Goal: Task Accomplishment & Management: Manage account settings

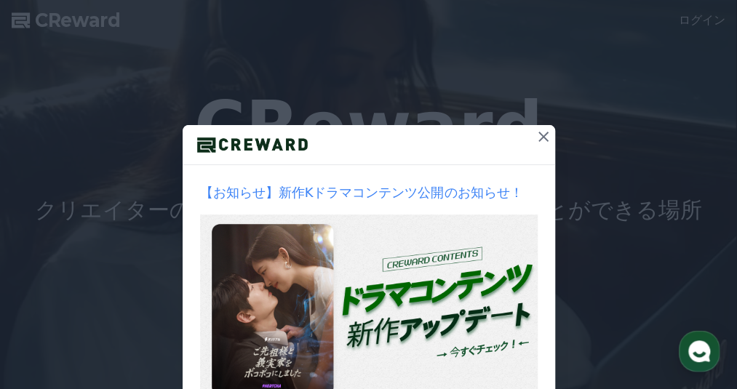
scroll to position [73, 0]
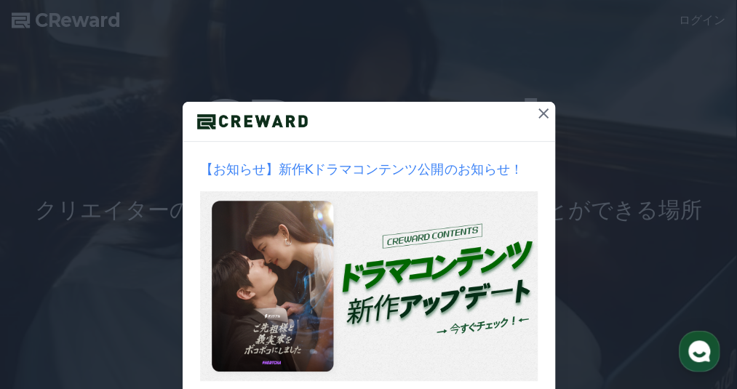
click at [540, 111] on icon at bounding box center [543, 113] width 10 height 10
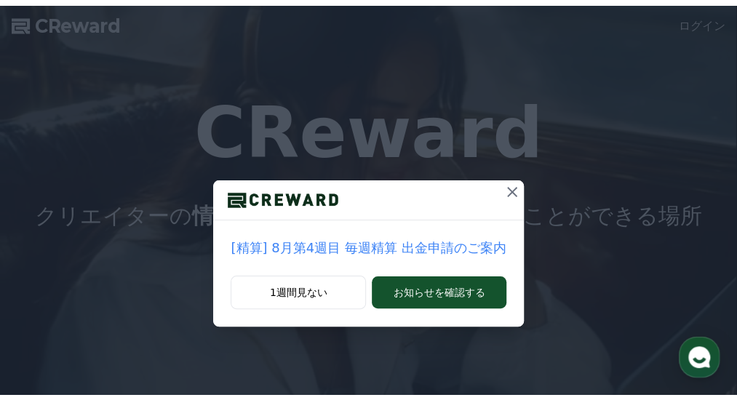
scroll to position [0, 0]
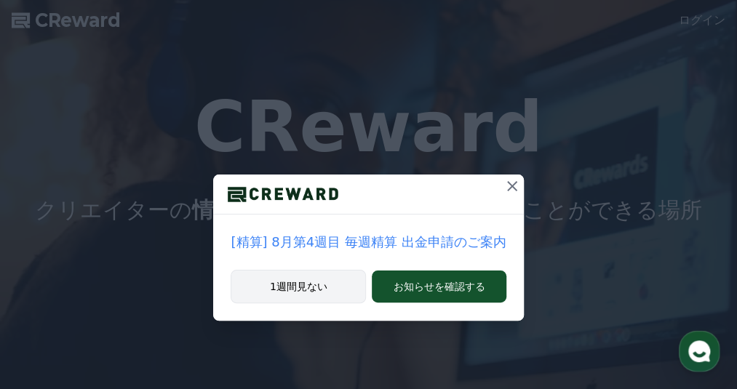
click at [330, 288] on button "1週間見ない" at bounding box center [298, 286] width 135 height 33
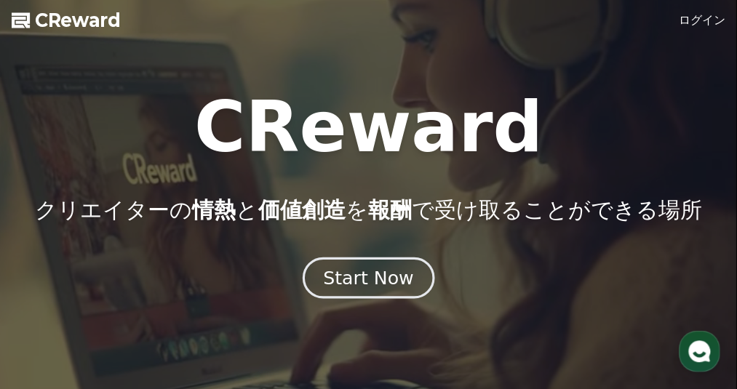
click at [386, 283] on div "Start Now" at bounding box center [368, 278] width 90 height 25
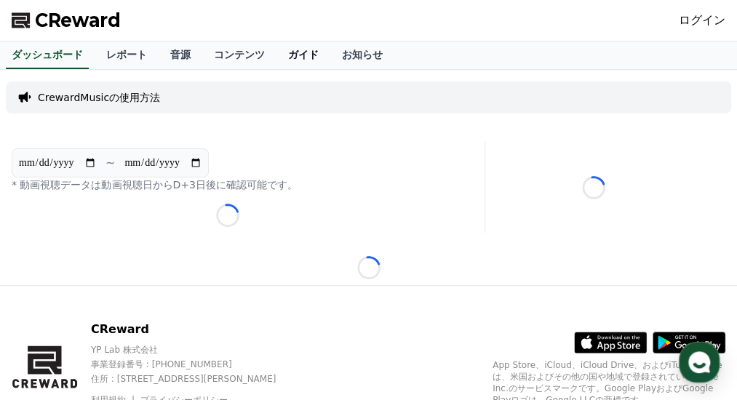
click at [276, 55] on link "ガイド" at bounding box center [303, 55] width 54 height 28
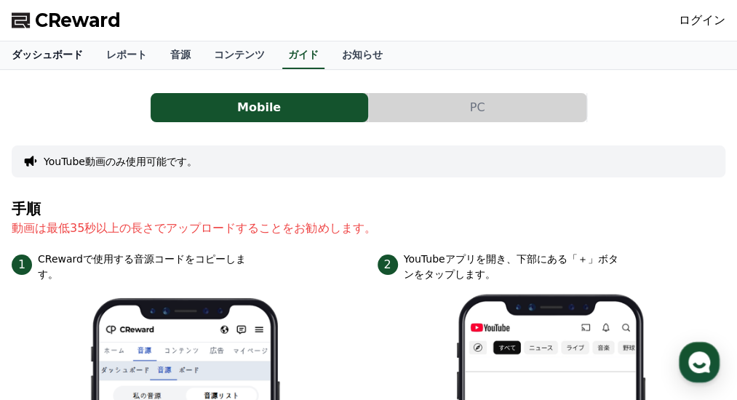
click at [52, 55] on link "ダッシュボード" at bounding box center [47, 55] width 95 height 28
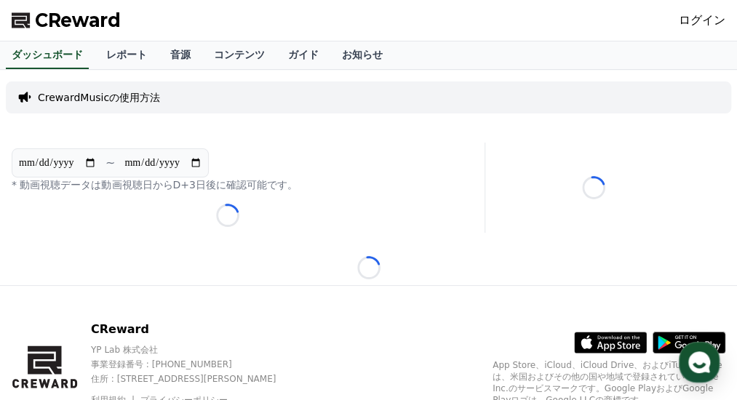
click at [60, 13] on span "CReward" at bounding box center [78, 20] width 86 height 23
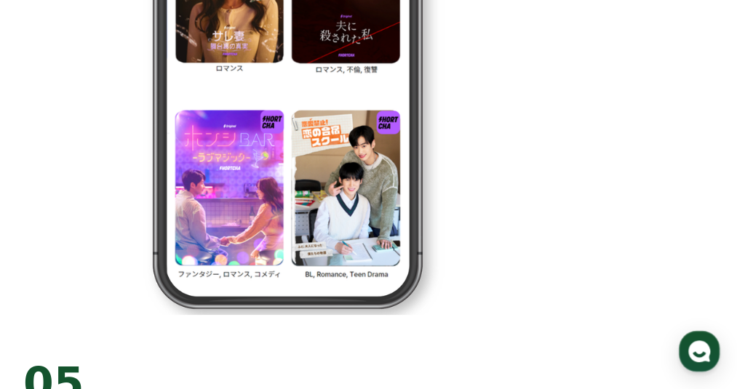
scroll to position [3448, 0]
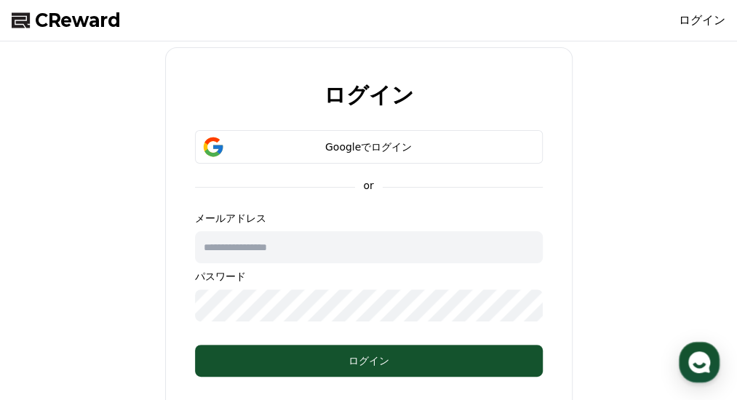
click at [308, 245] on input "text" at bounding box center [369, 247] width 348 height 32
type input "**********"
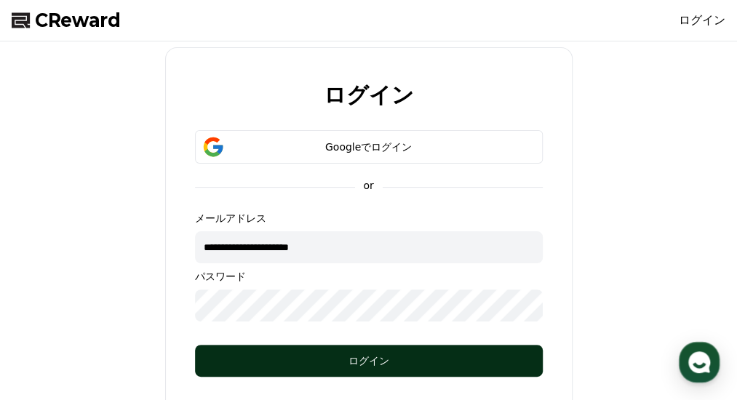
click at [330, 356] on div "ログイン" at bounding box center [369, 361] width 290 height 15
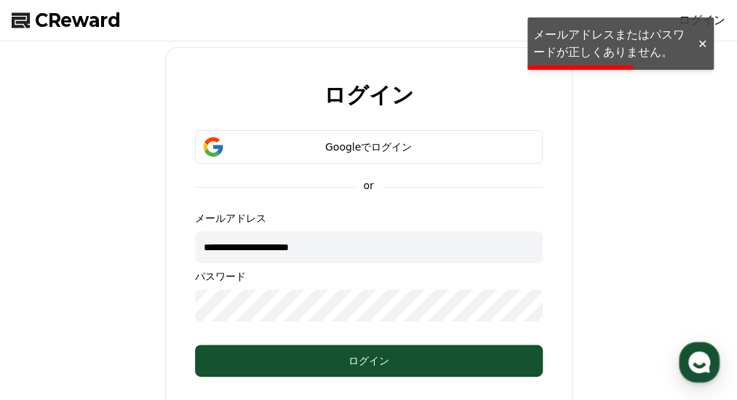
click at [698, 45] on div at bounding box center [701, 44] width 23 height 14
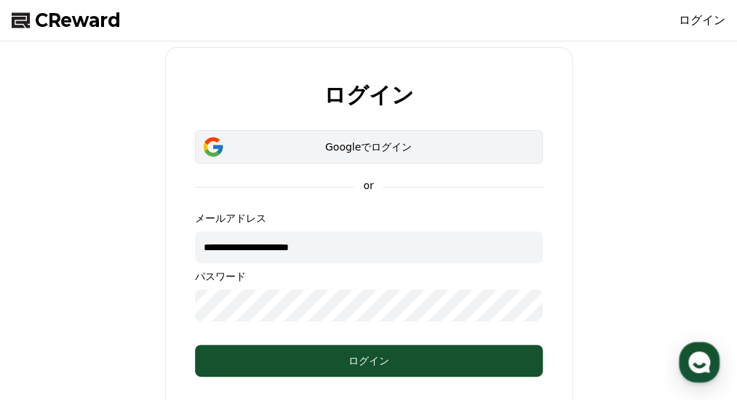
click at [378, 150] on div "Googleでログイン" at bounding box center [369, 147] width 306 height 15
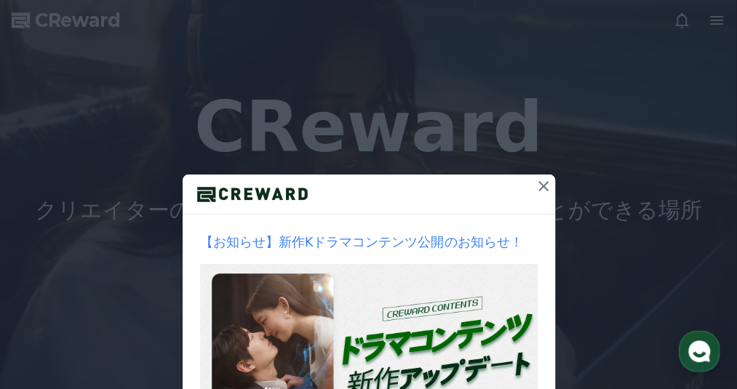
click at [539, 184] on icon at bounding box center [543, 186] width 10 height 10
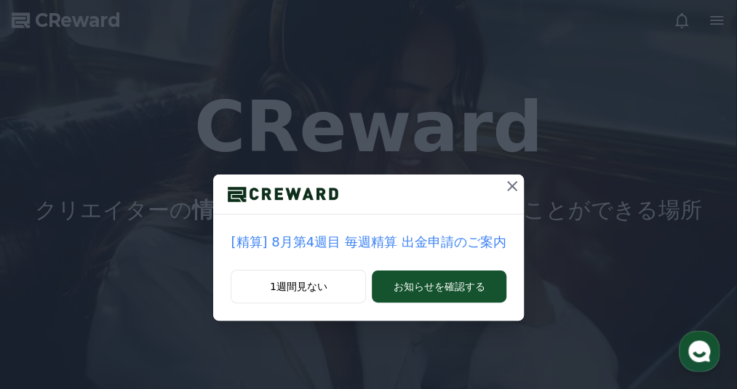
click at [503, 190] on icon at bounding box center [511, 186] width 17 height 17
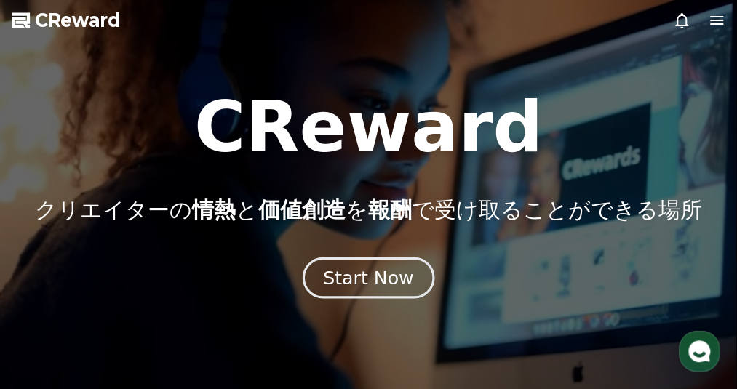
click at [382, 272] on div "Start Now" at bounding box center [368, 278] width 90 height 25
